Goal: Information Seeking & Learning: Learn about a topic

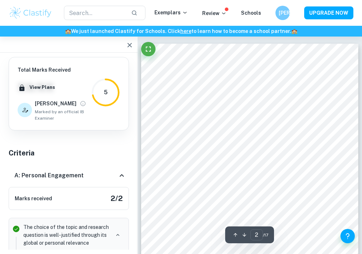
drag, startPoint x: 0, startPoint y: 0, endPoint x: 198, endPoint y: 80, distance: 213.5
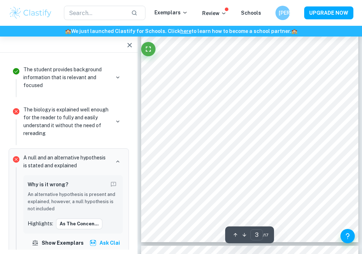
scroll to position [753, 0]
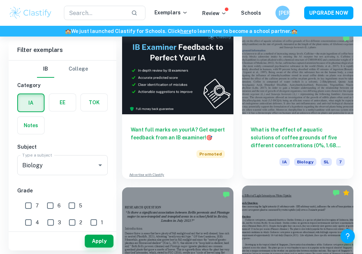
scroll to position [135, 0]
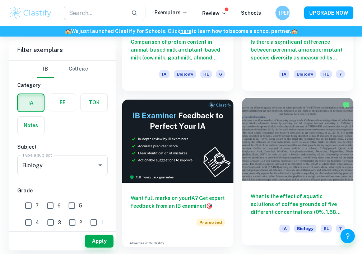
click at [267, 128] on div at bounding box center [297, 140] width 111 height 84
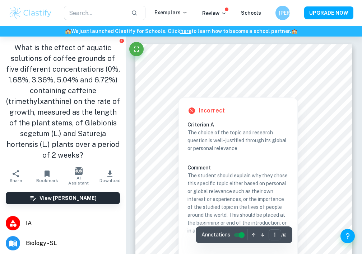
click at [210, 78] on div at bounding box center [243, 79] width 191 height 5
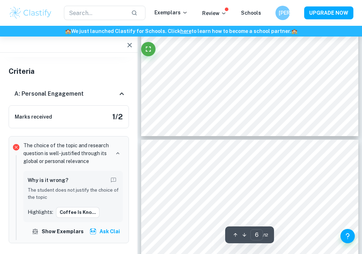
scroll to position [1436, 0]
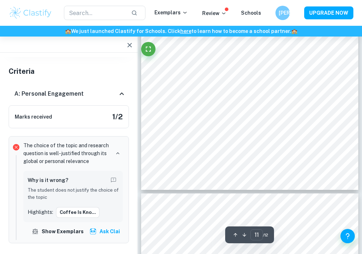
type input "12"
